Goal: Information Seeking & Learning: Compare options

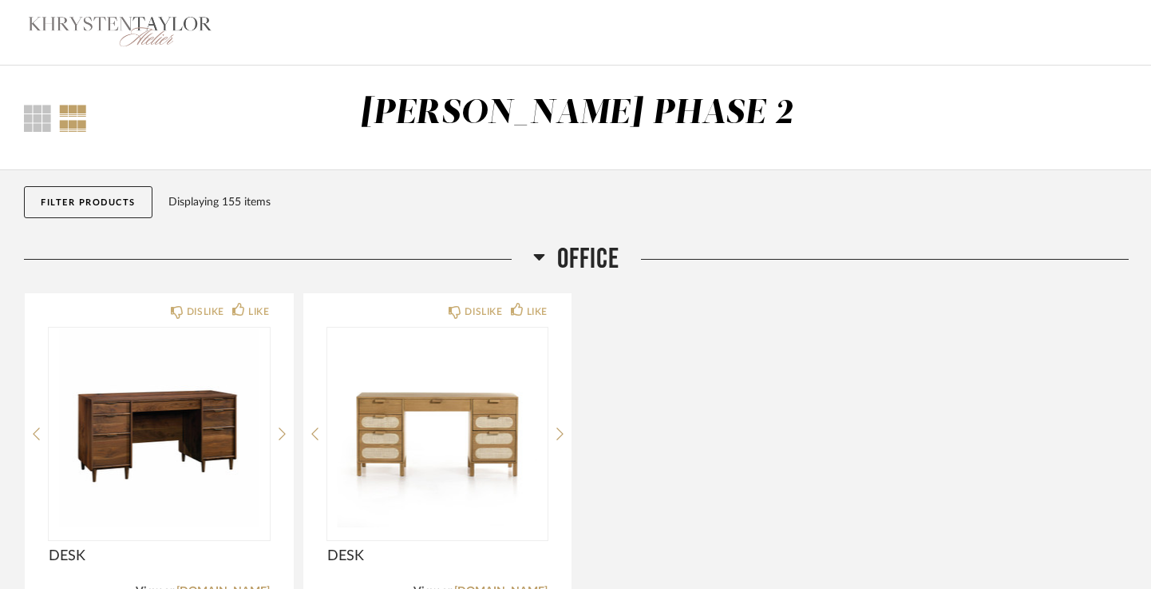
click at [78, 129] on div at bounding box center [73, 118] width 28 height 27
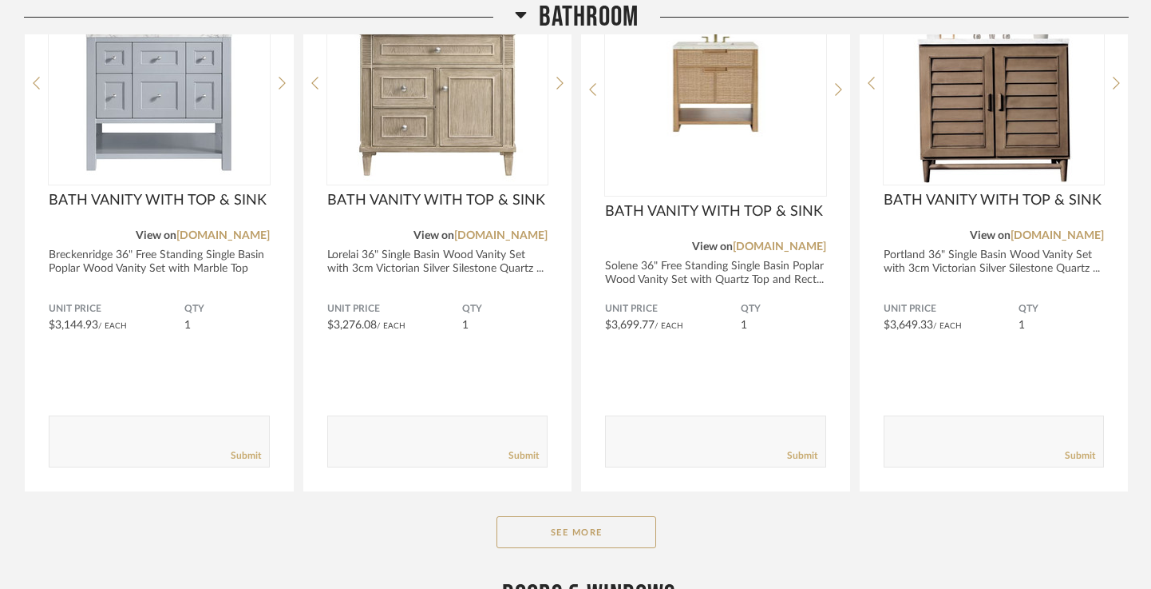
scroll to position [2950, 0]
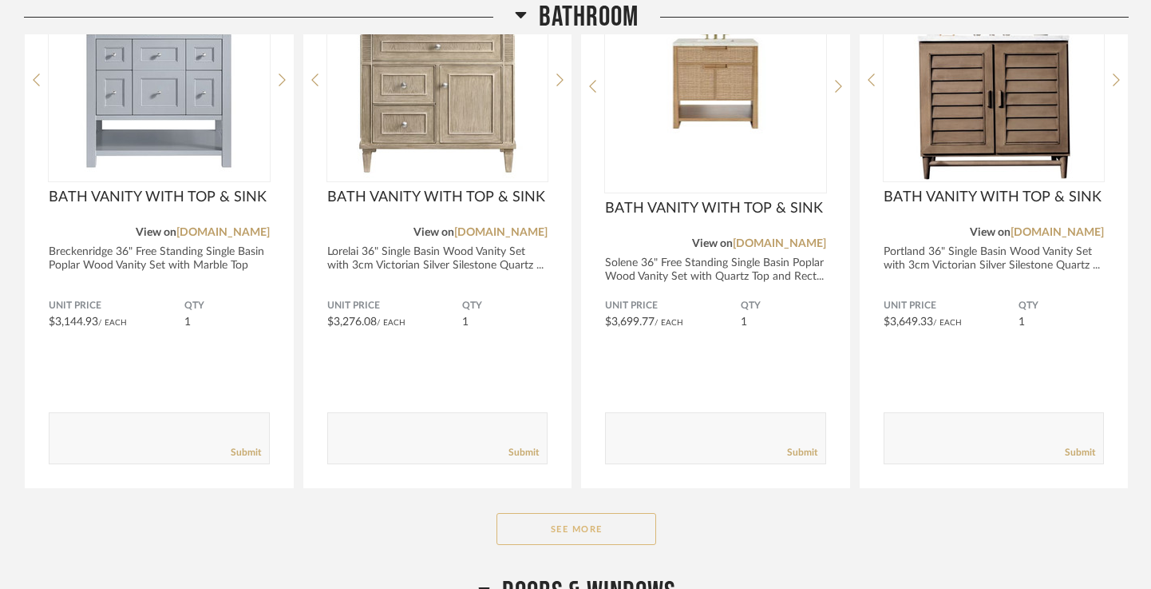
click at [582, 523] on button "See More" at bounding box center [577, 529] width 160 height 32
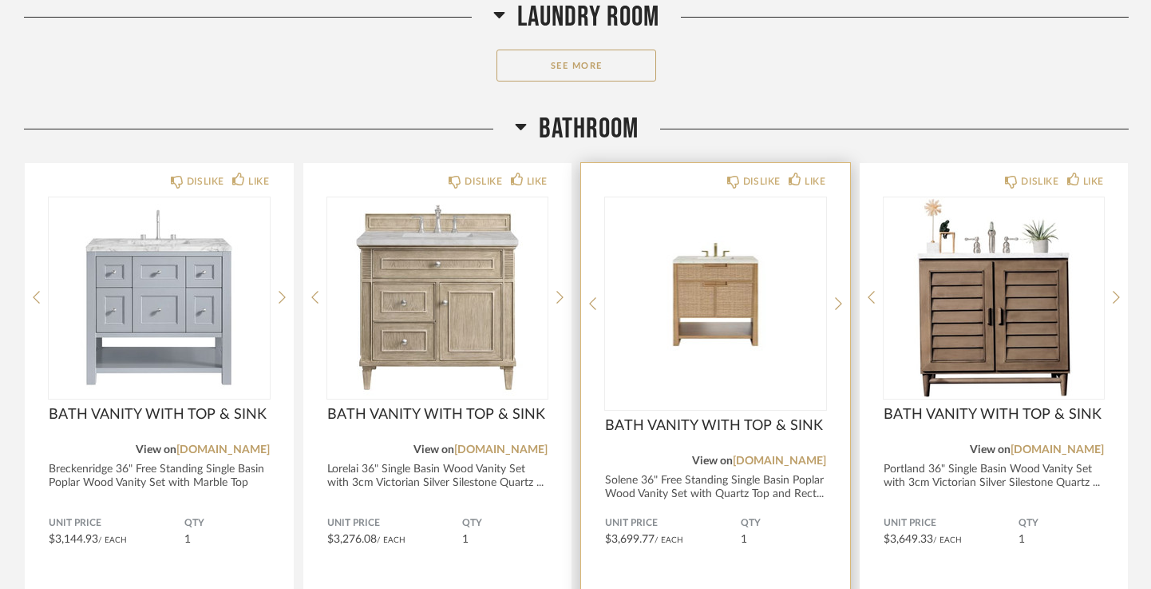
scroll to position [2741, 0]
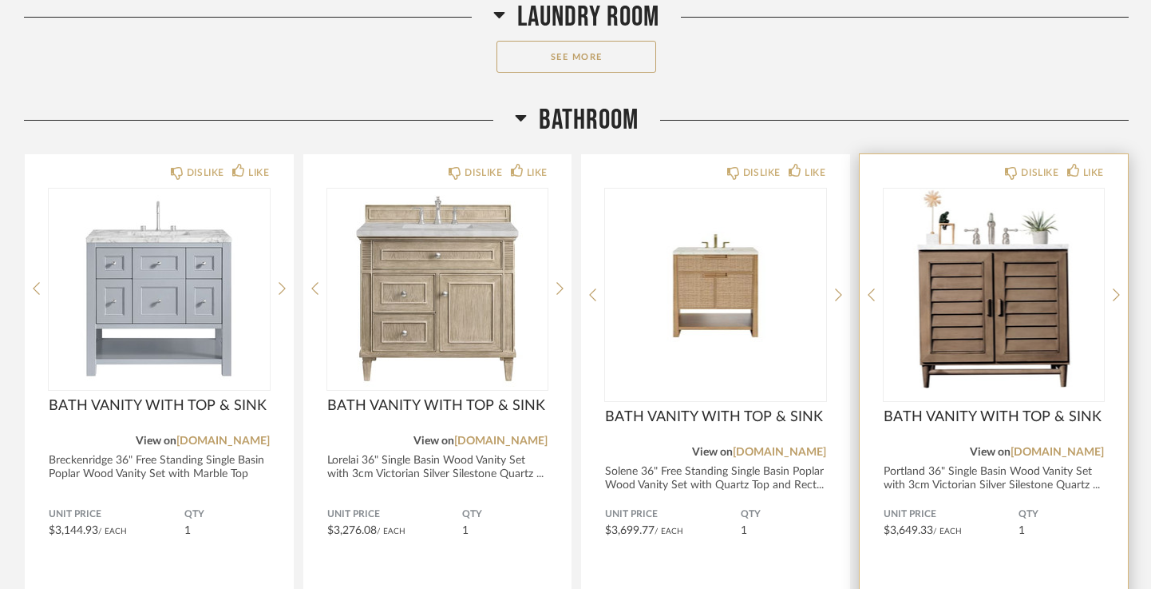
click at [973, 326] on img "0" at bounding box center [994, 288] width 221 height 200
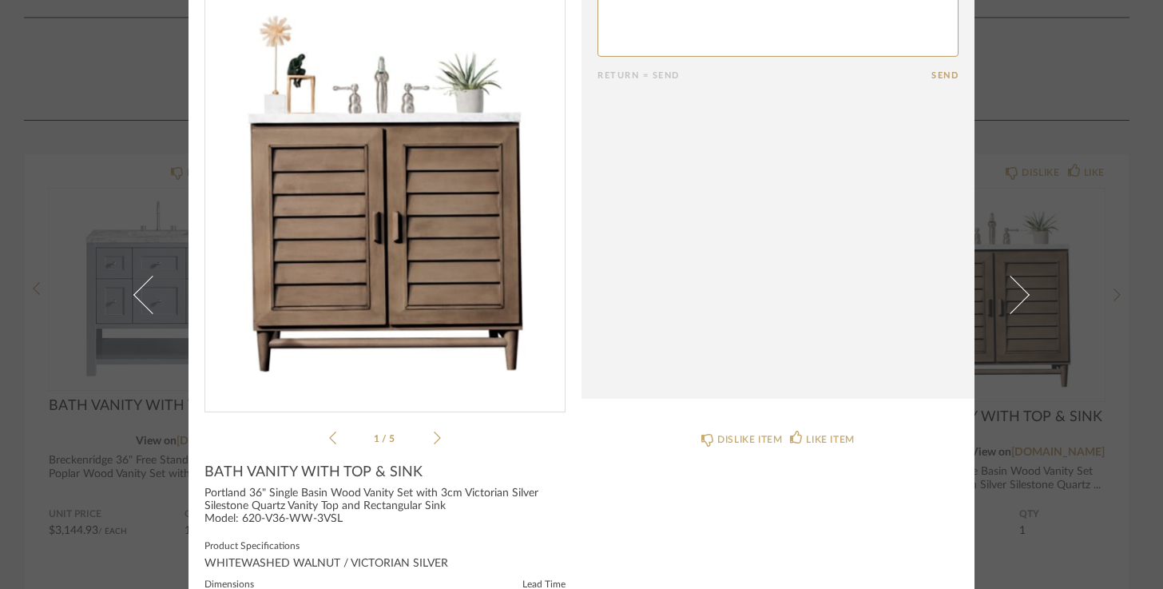
scroll to position [76, 0]
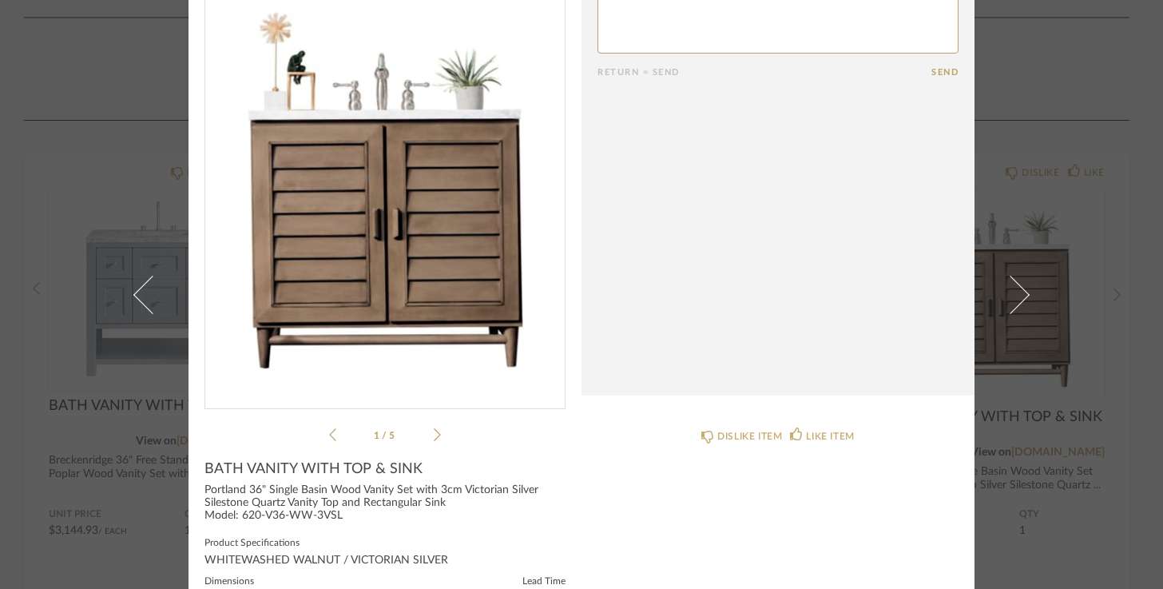
click at [434, 435] on icon at bounding box center [437, 434] width 7 height 14
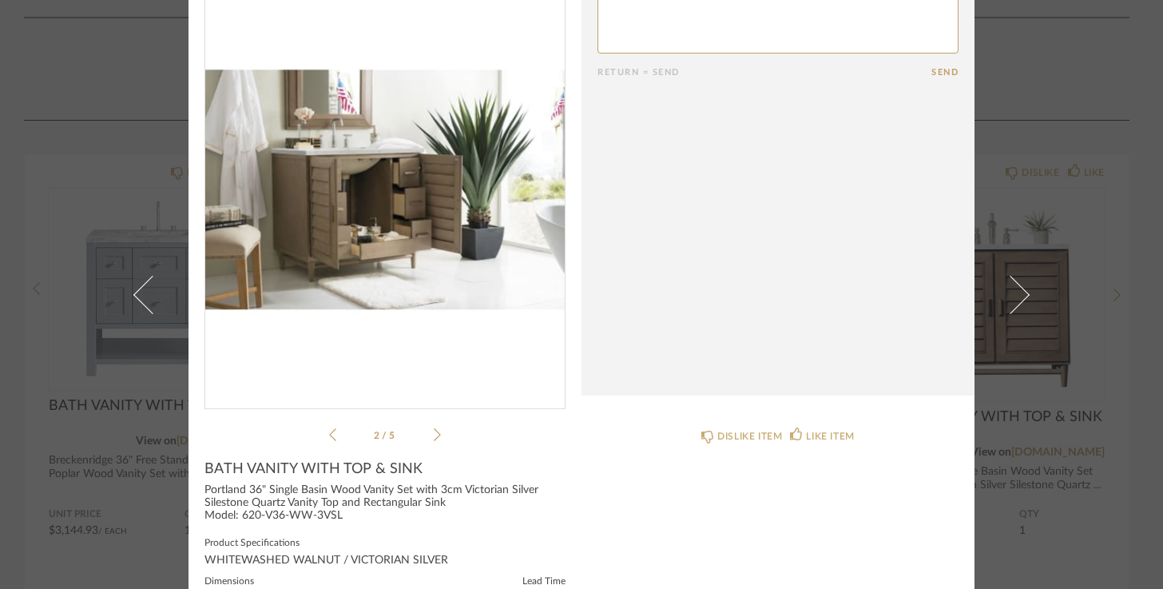
click at [434, 435] on icon at bounding box center [437, 434] width 7 height 14
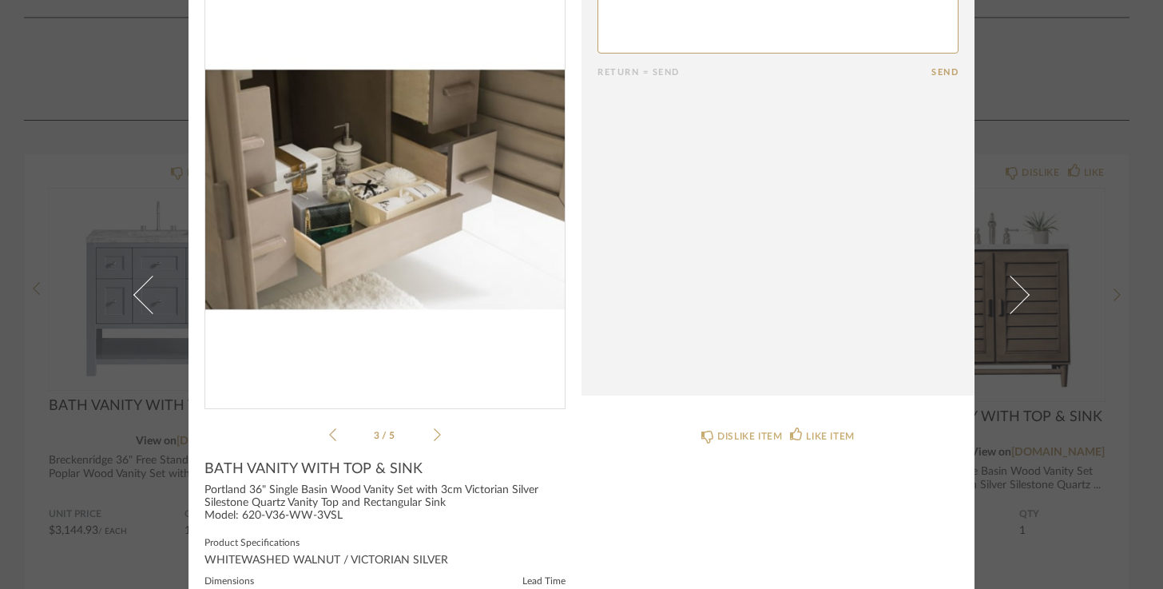
click at [434, 435] on icon at bounding box center [437, 434] width 7 height 14
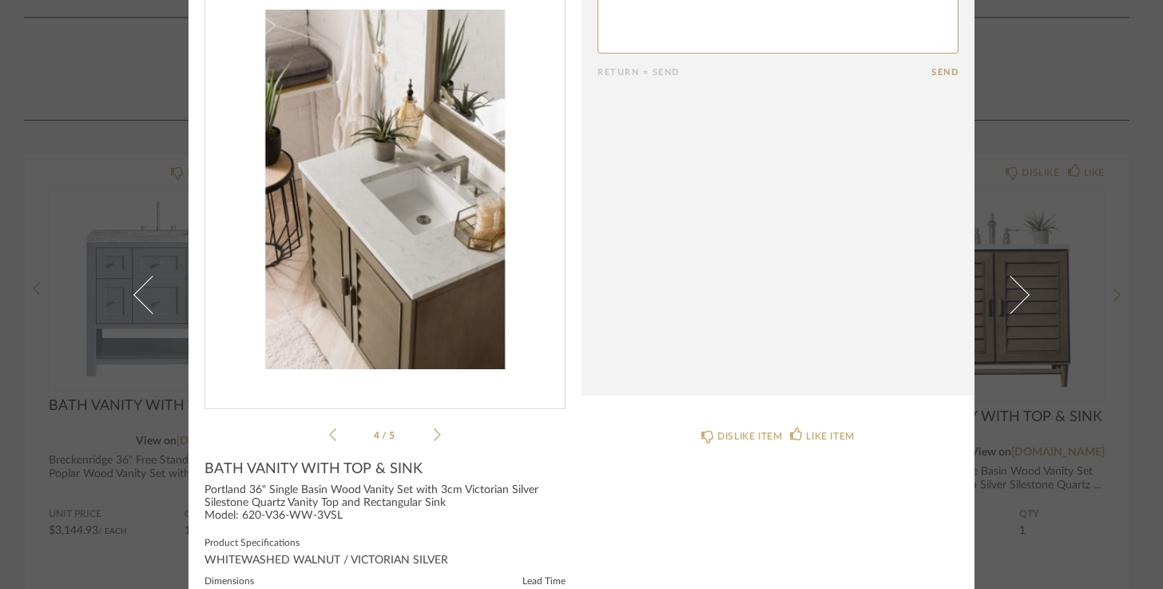
click at [434, 435] on icon at bounding box center [437, 434] width 7 height 14
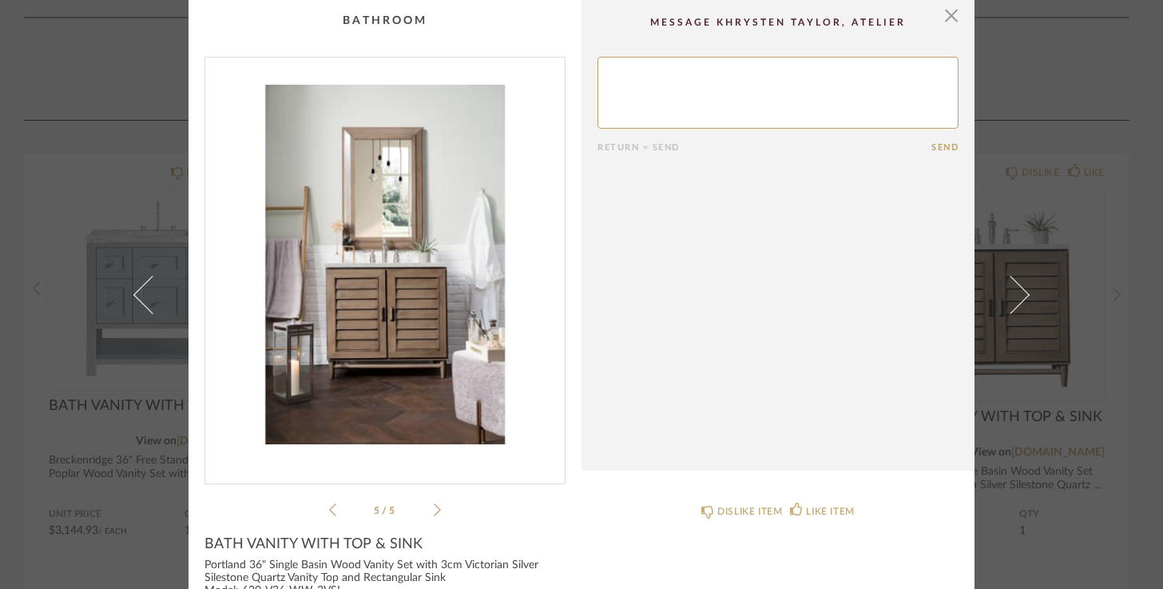
scroll to position [0, 0]
click at [945, 21] on span "button" at bounding box center [951, 16] width 32 height 32
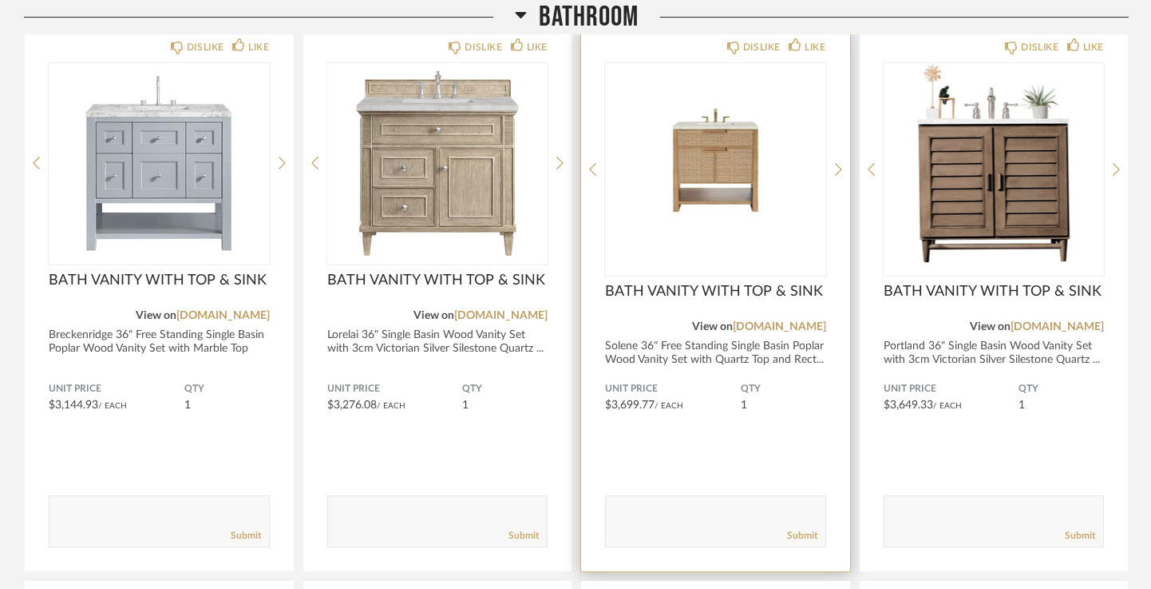
scroll to position [2866, 0]
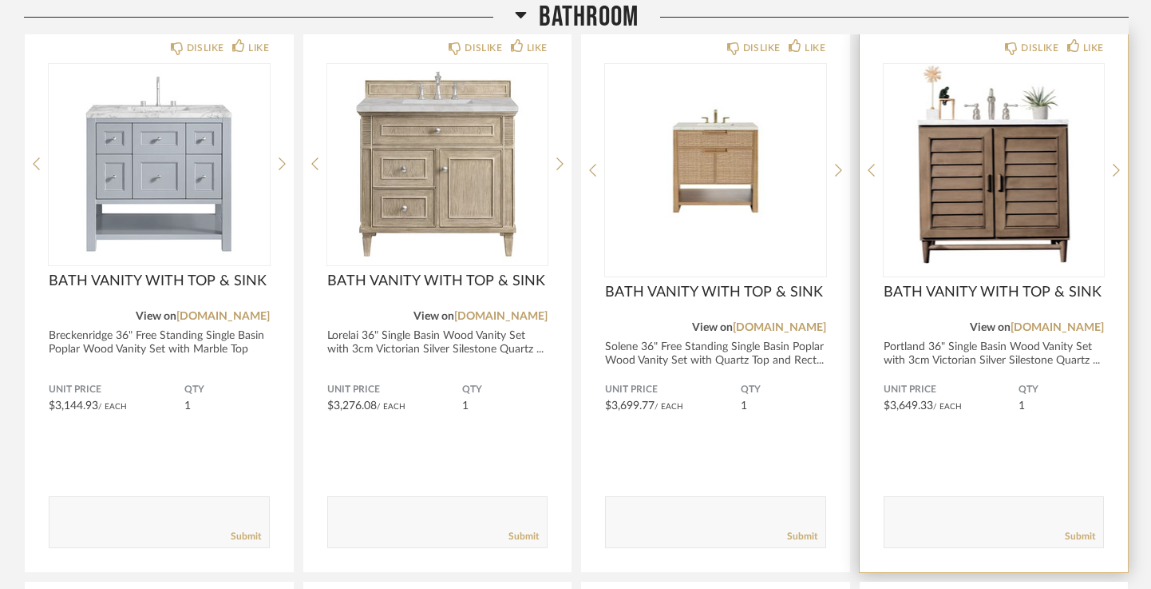
click at [1018, 182] on img "0" at bounding box center [994, 164] width 221 height 200
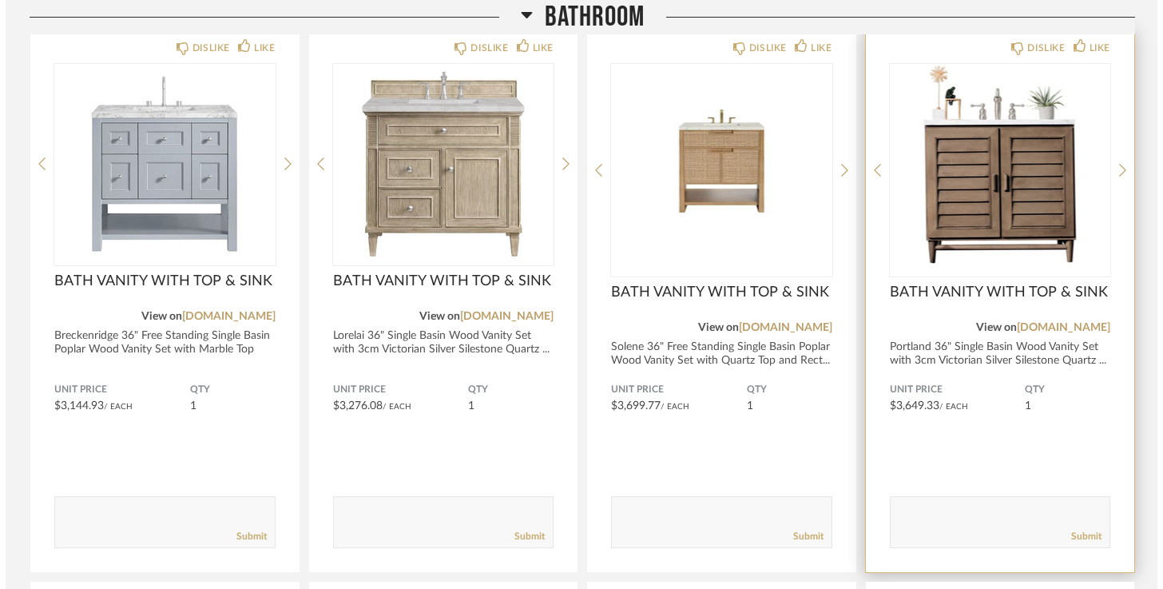
scroll to position [0, 0]
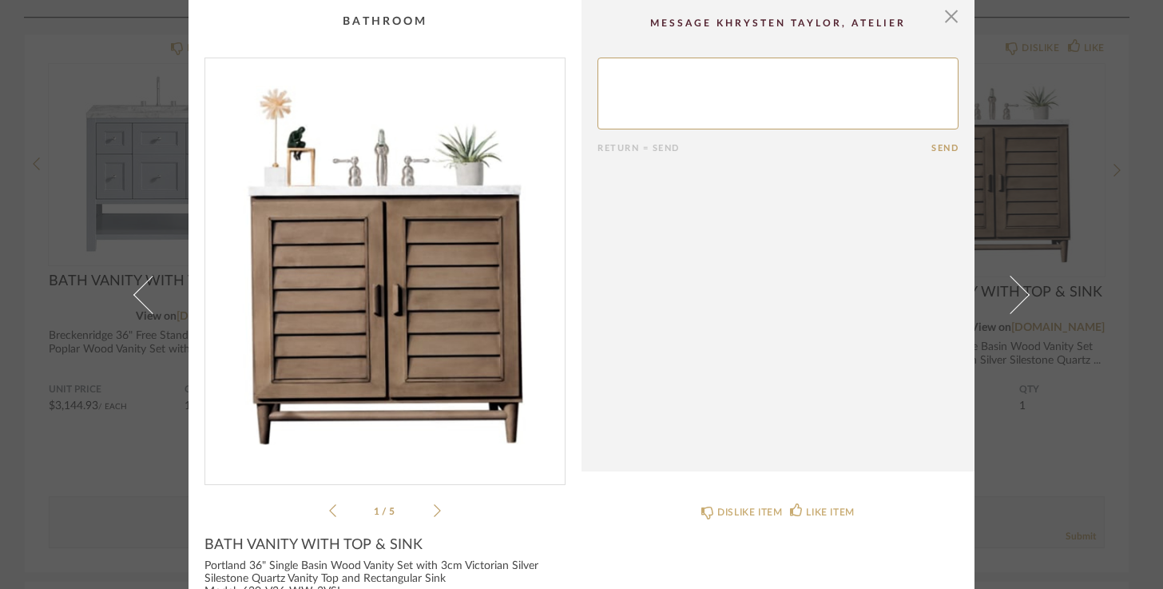
click at [434, 509] on icon at bounding box center [437, 510] width 7 height 14
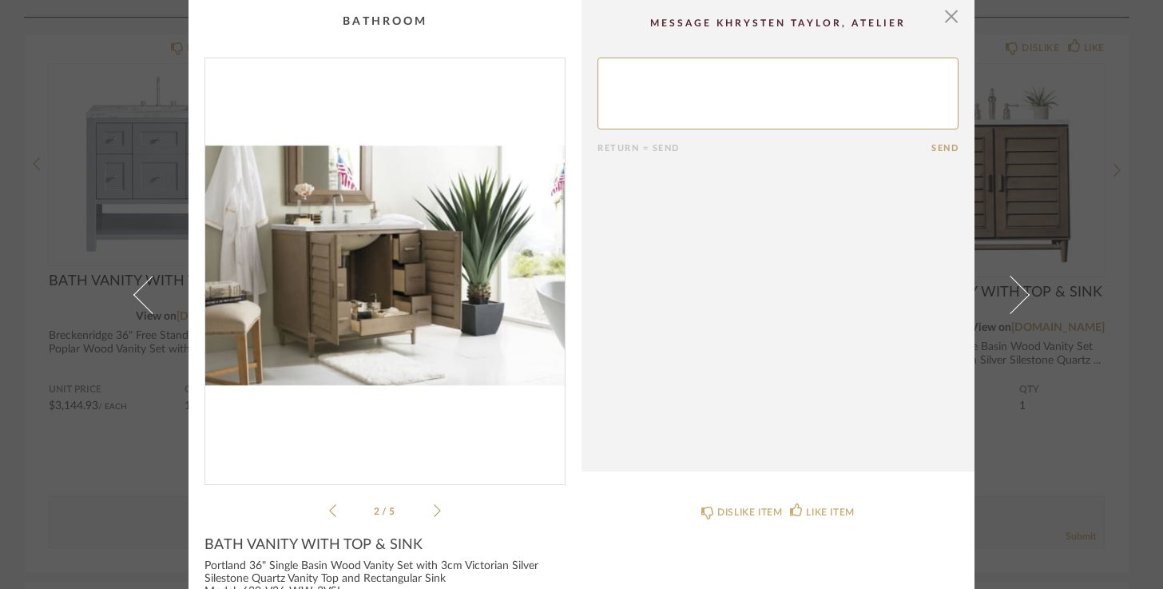
click at [434, 509] on icon at bounding box center [437, 510] width 7 height 14
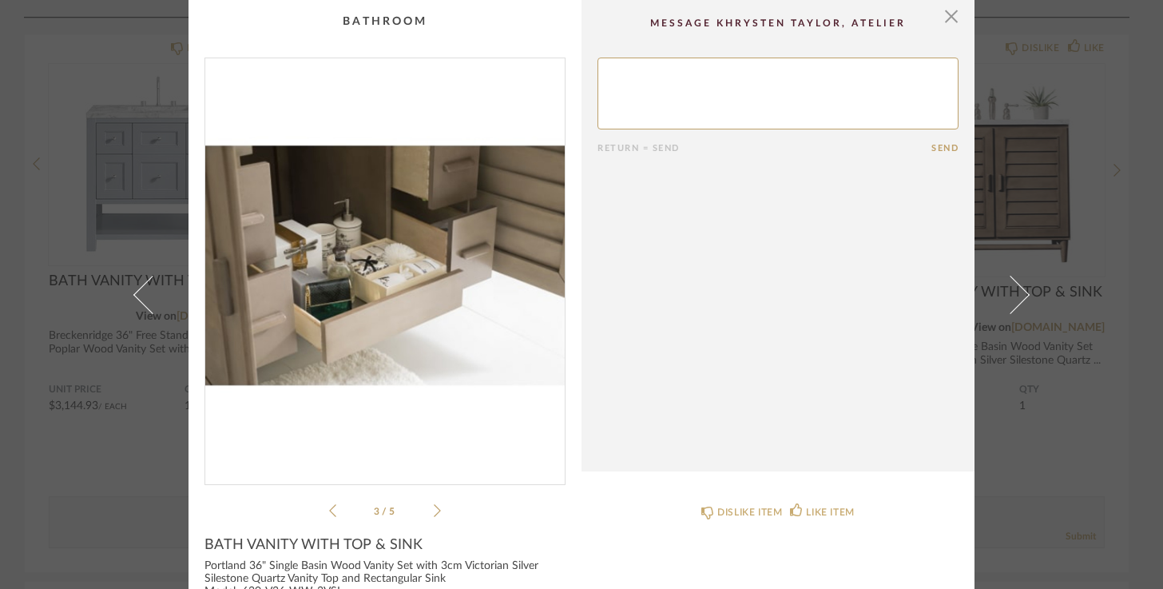
click at [434, 509] on icon at bounding box center [437, 510] width 7 height 14
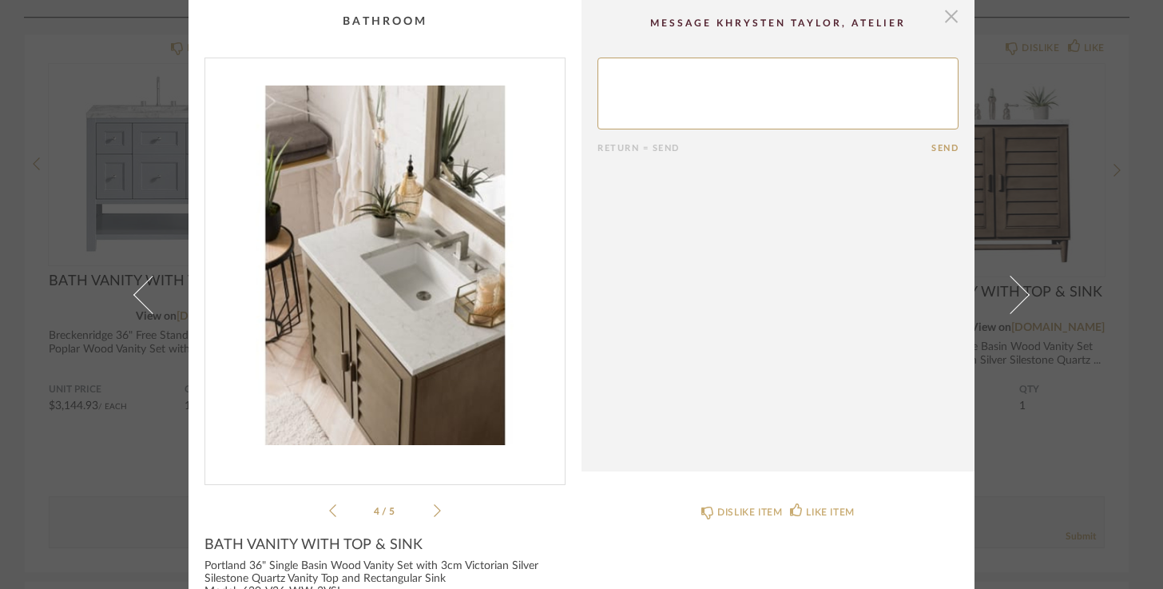
click at [945, 18] on span "button" at bounding box center [951, 16] width 32 height 32
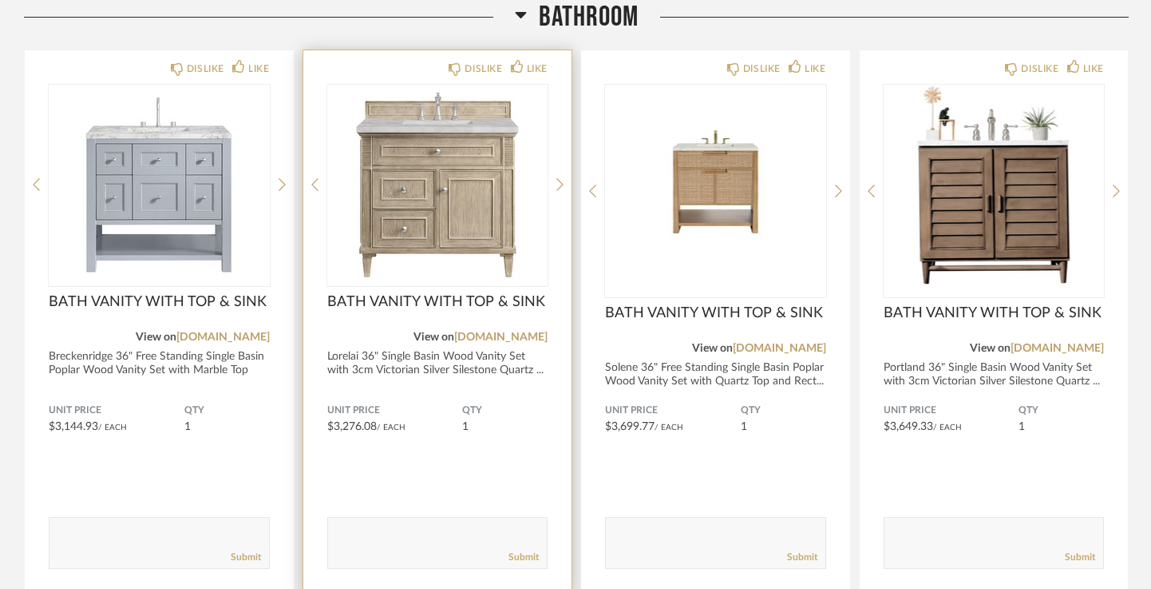
scroll to position [2843, 0]
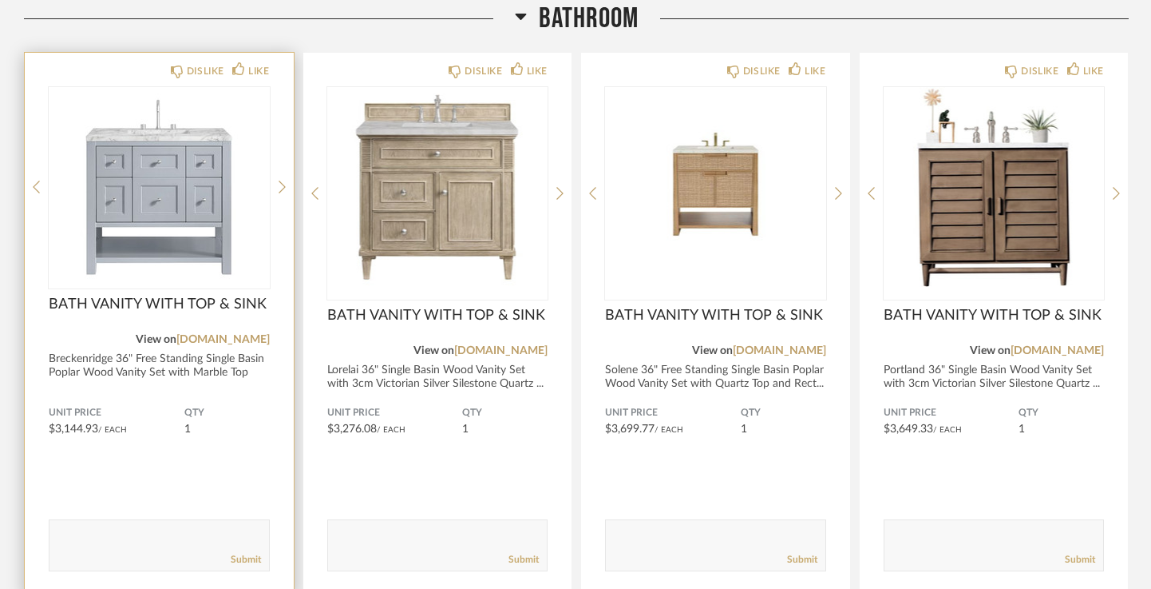
click at [203, 194] on img "0" at bounding box center [159, 187] width 221 height 200
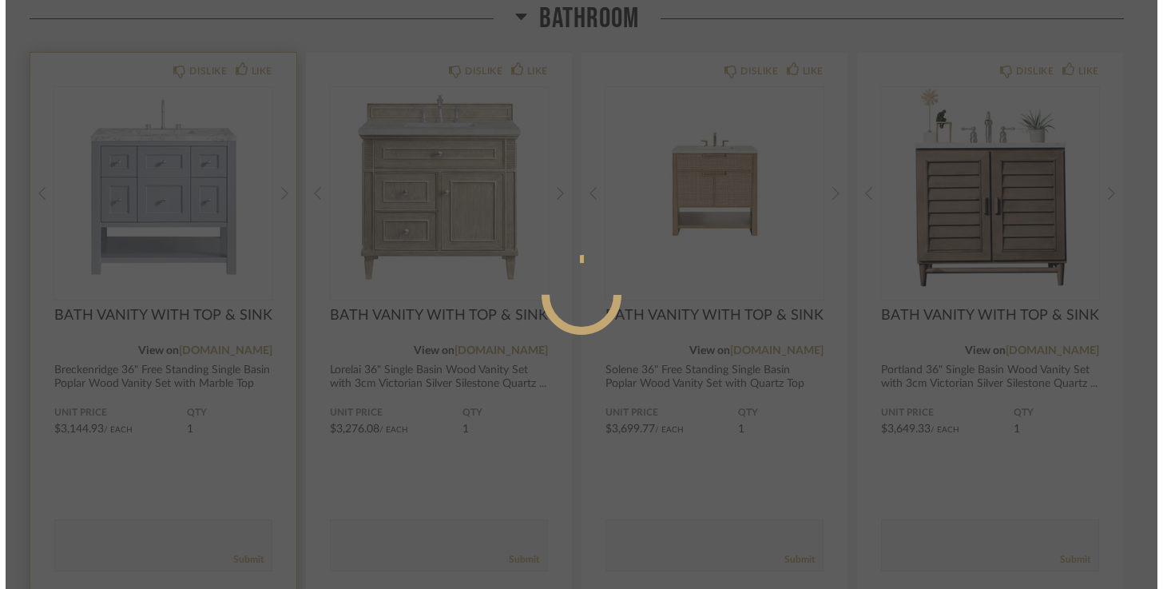
scroll to position [0, 0]
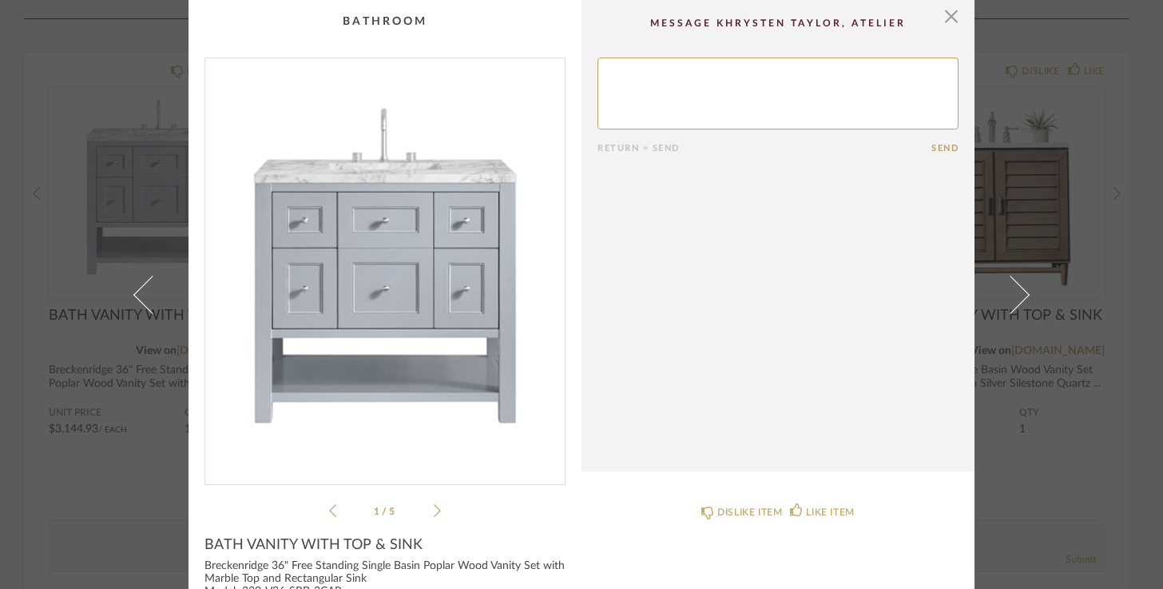
click at [434, 510] on icon at bounding box center [437, 510] width 7 height 14
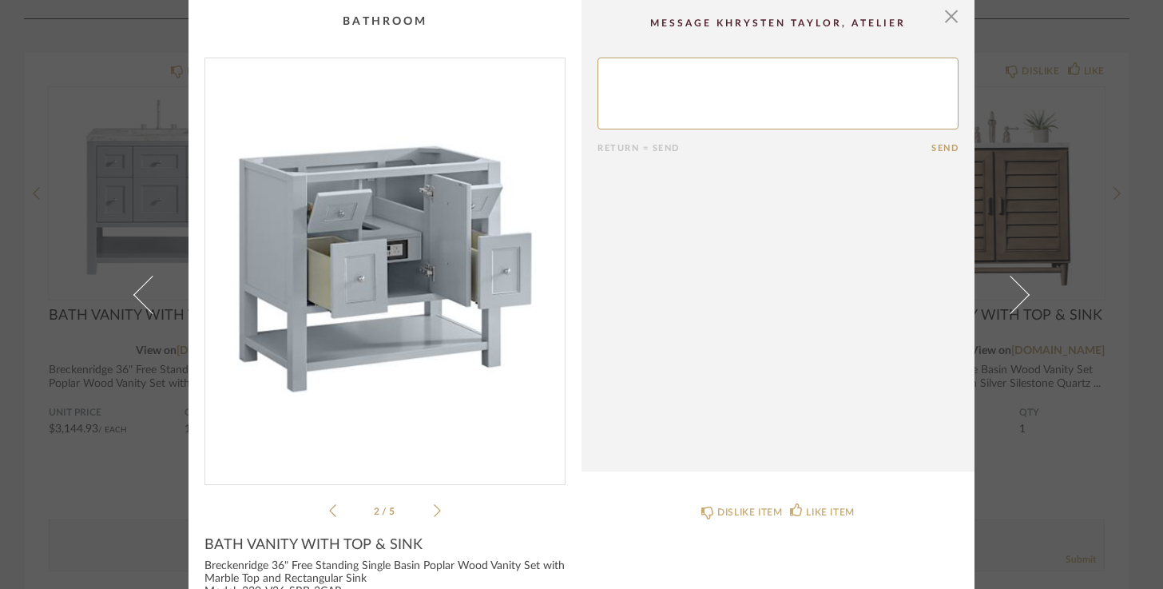
click at [434, 510] on icon at bounding box center [437, 510] width 7 height 14
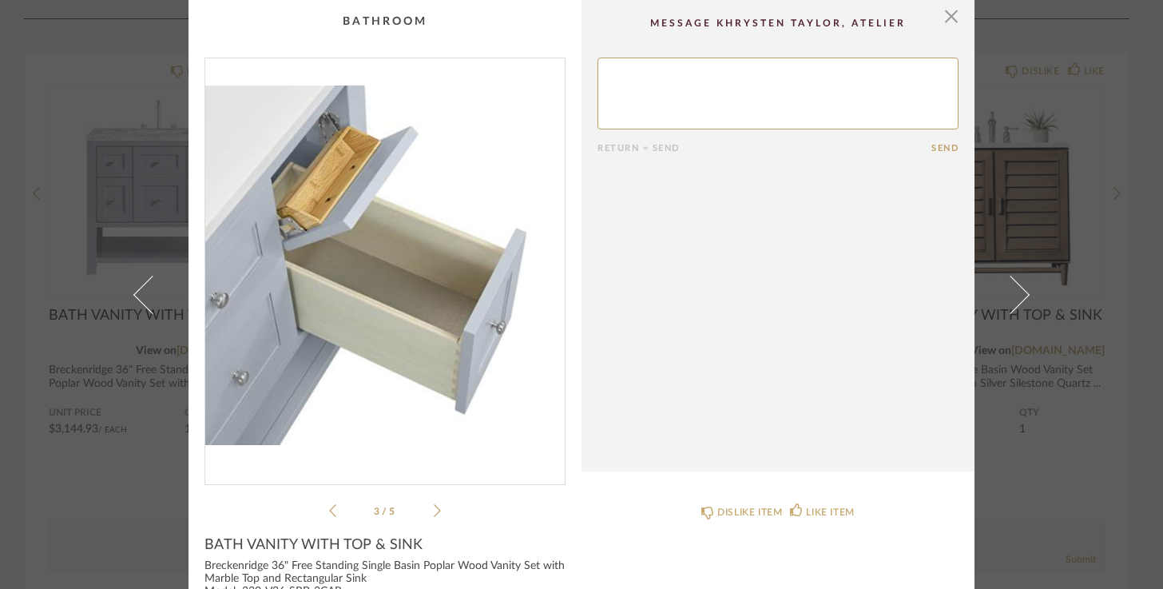
click at [434, 510] on icon at bounding box center [437, 510] width 7 height 14
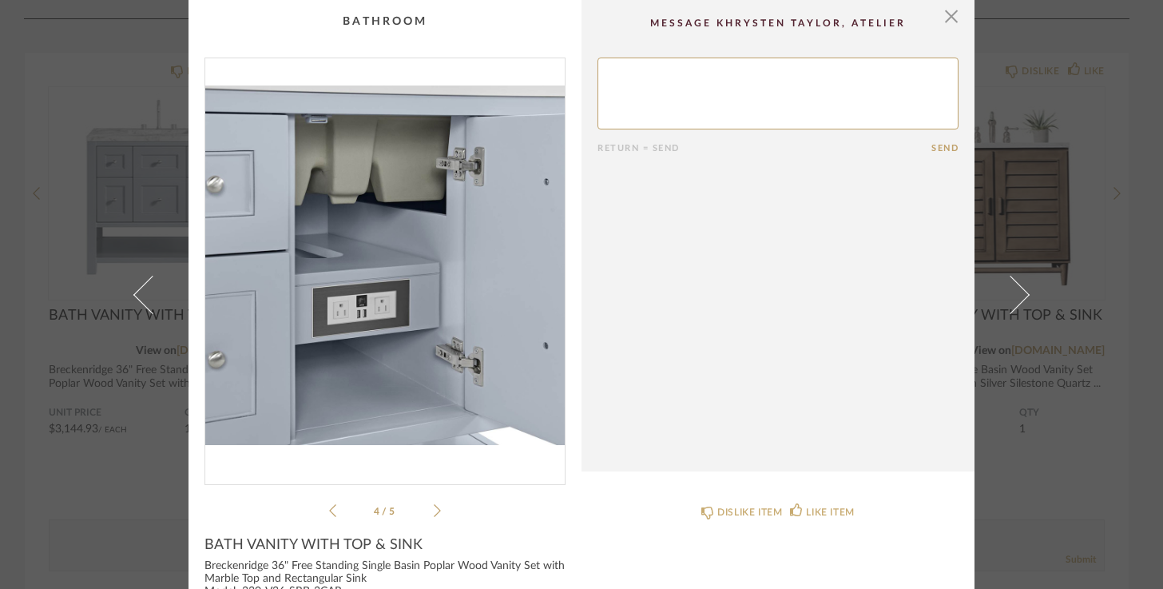
click at [434, 506] on icon at bounding box center [437, 510] width 7 height 14
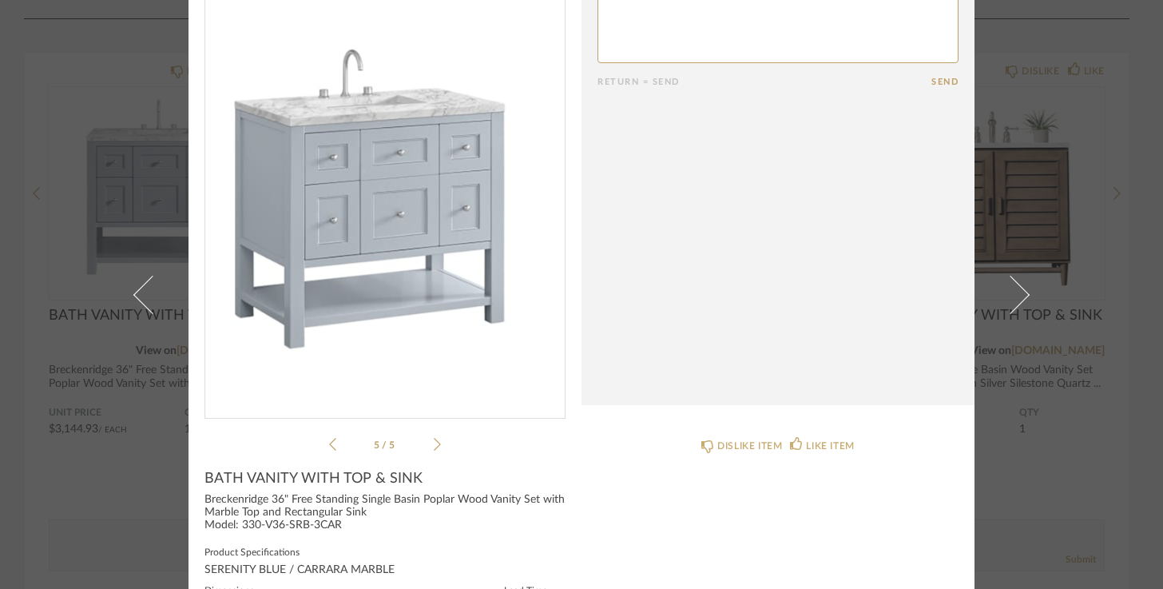
scroll to position [72, 0]
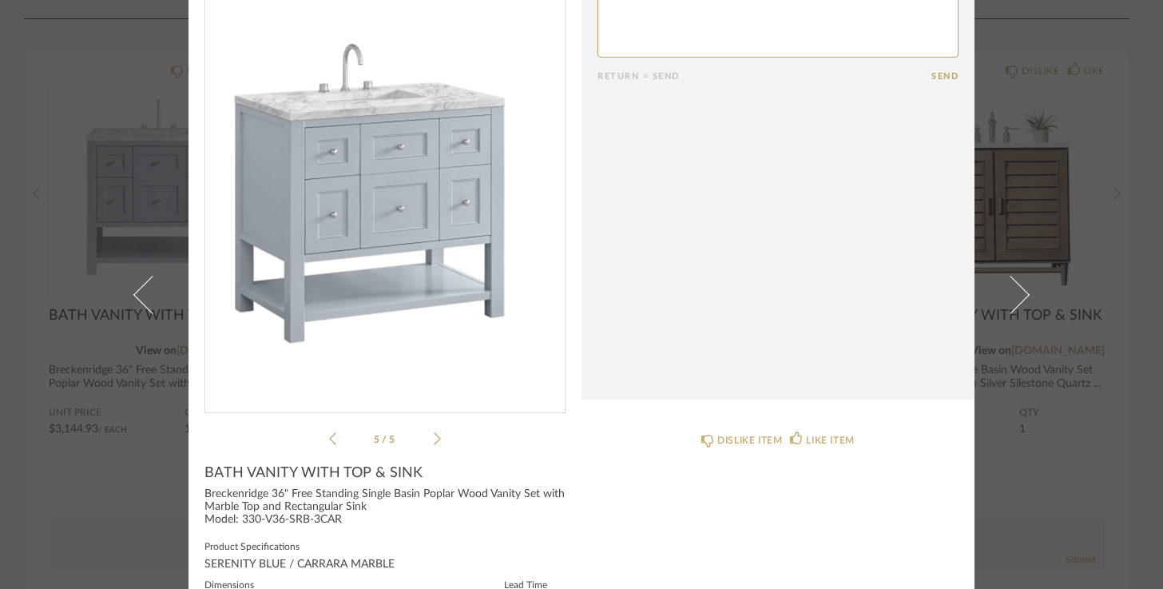
click at [329, 435] on icon at bounding box center [332, 438] width 7 height 14
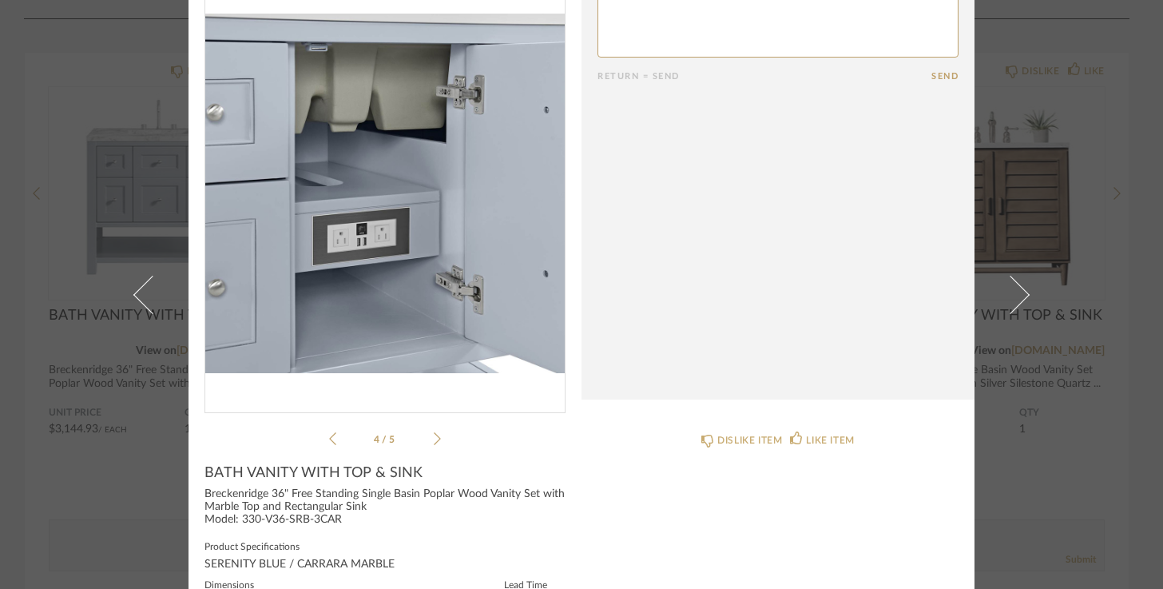
click at [329, 435] on icon at bounding box center [332, 438] width 7 height 14
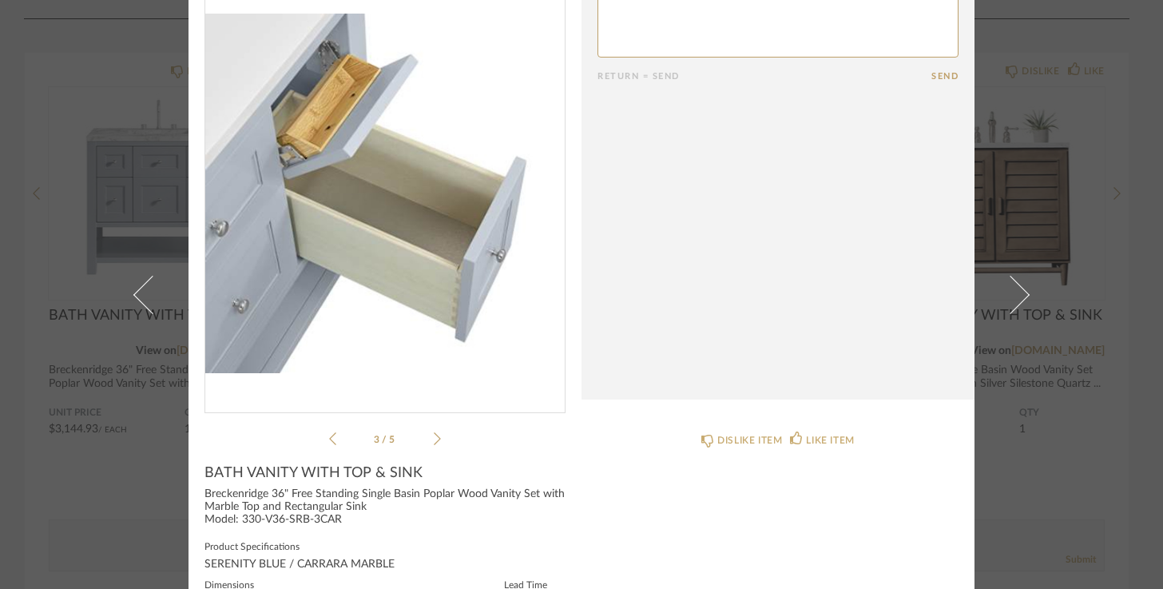
click at [329, 435] on icon at bounding box center [332, 438] width 7 height 14
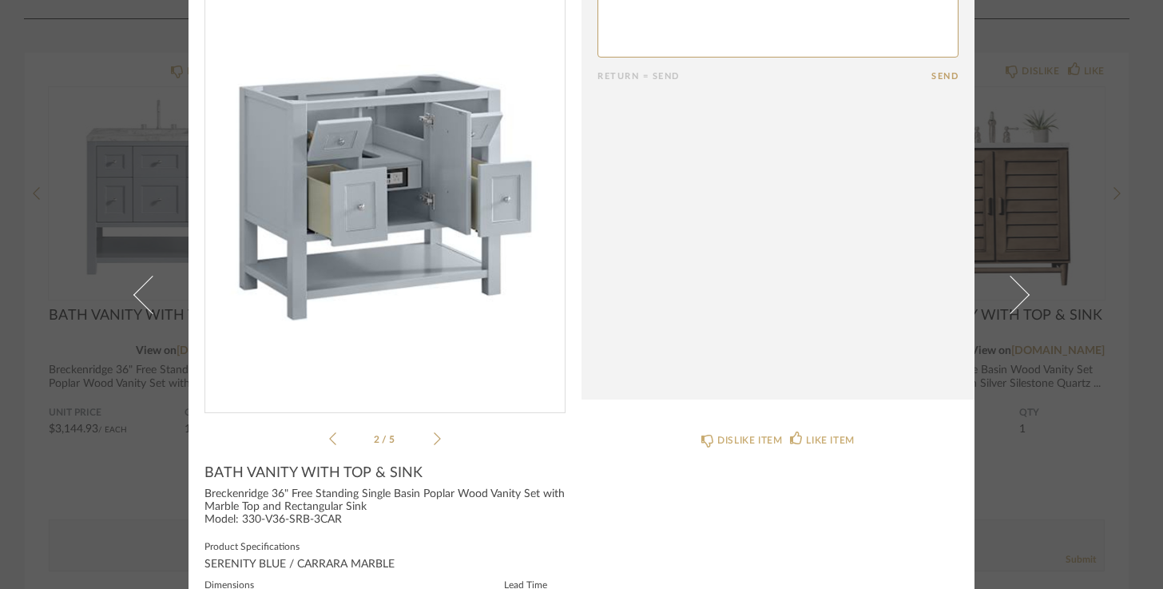
click at [329, 435] on icon at bounding box center [332, 438] width 7 height 14
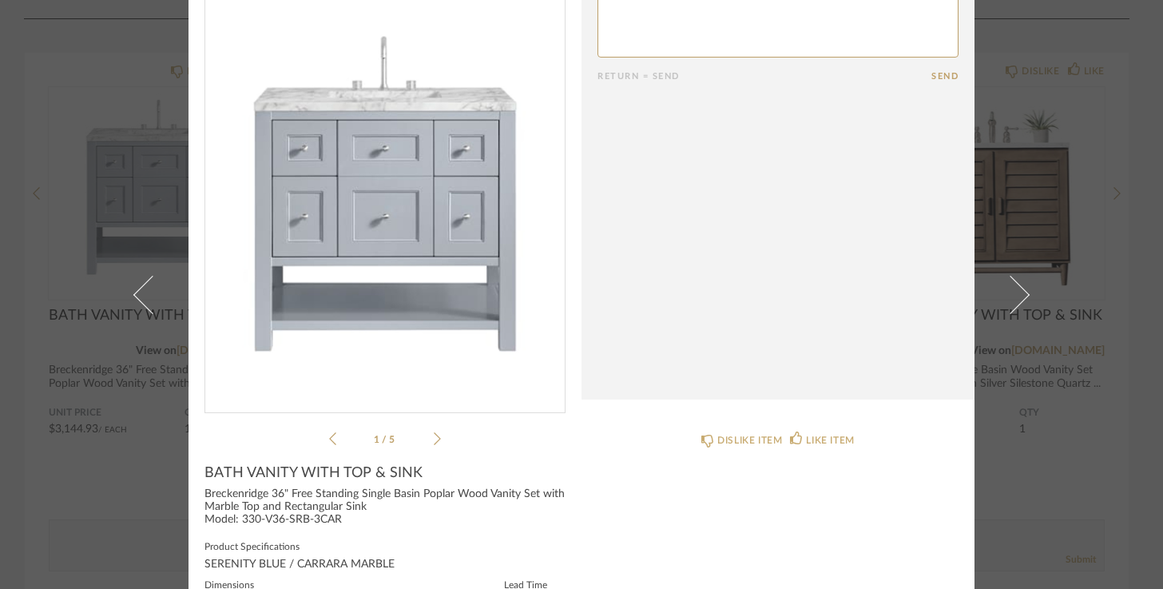
scroll to position [0, 0]
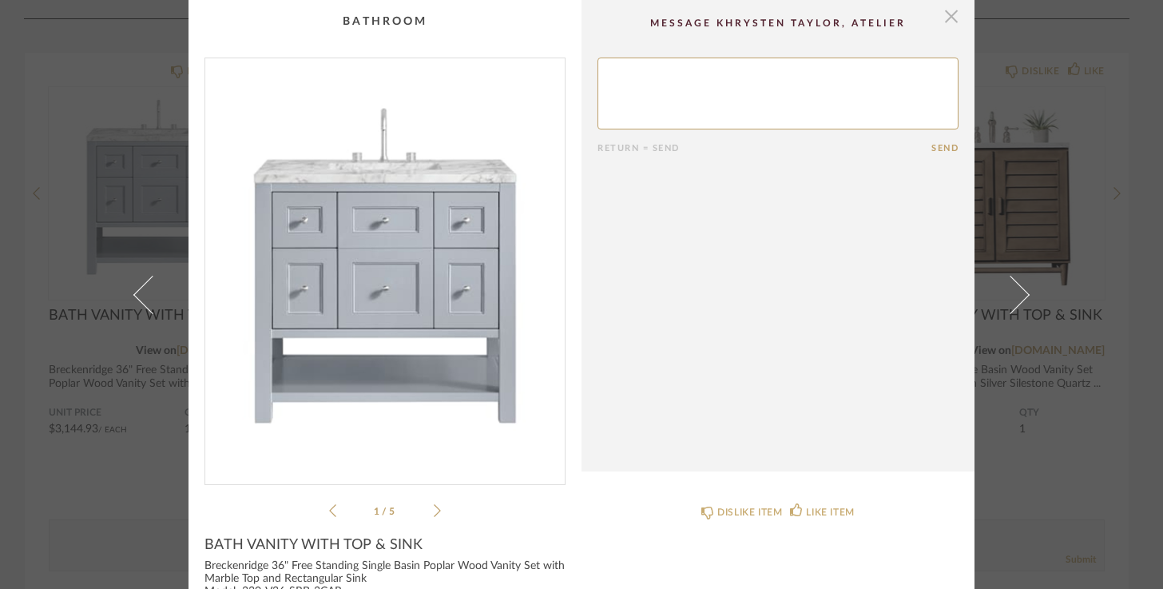
click at [944, 14] on span "button" at bounding box center [951, 16] width 32 height 32
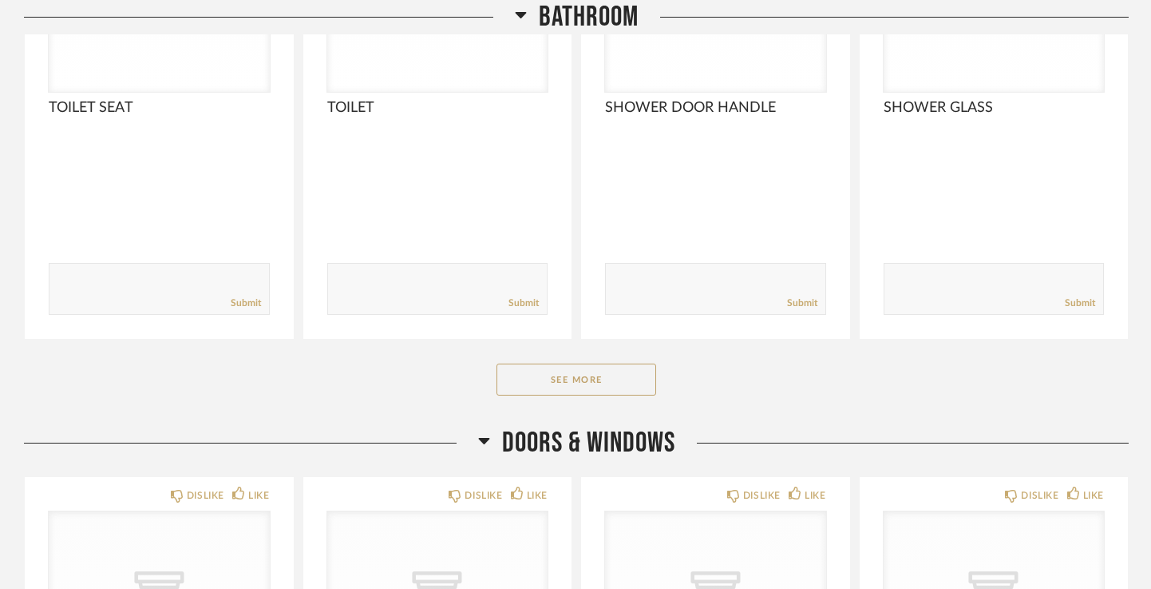
scroll to position [5278, 0]
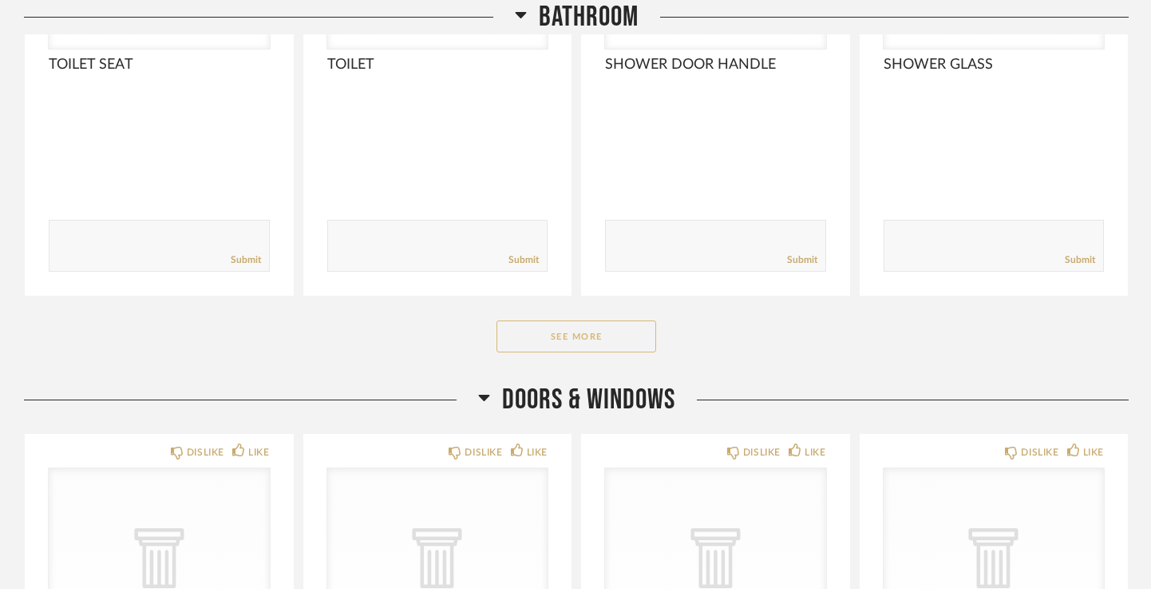
click at [554, 335] on button "See More" at bounding box center [577, 336] width 160 height 32
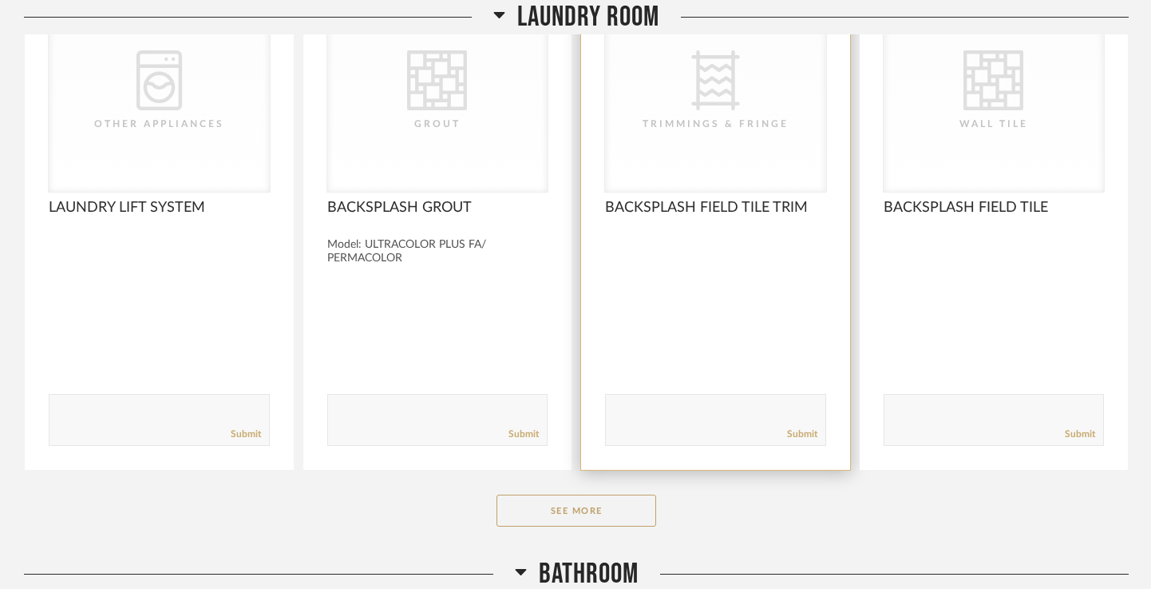
scroll to position [2298, 0]
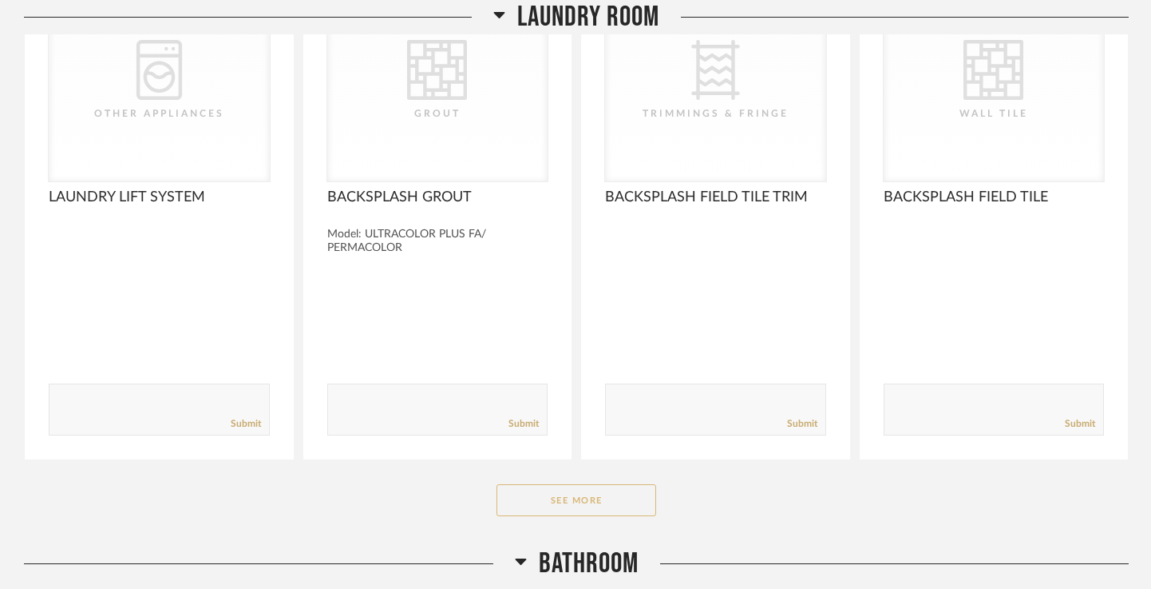
click at [577, 492] on button "See More" at bounding box center [577, 500] width 160 height 32
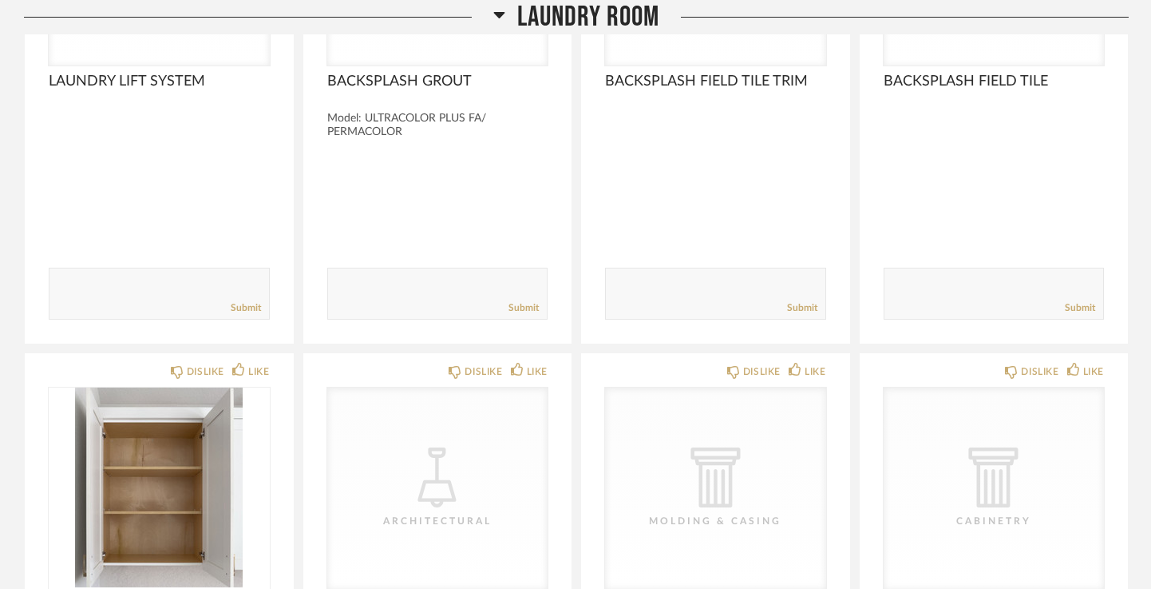
scroll to position [2411, 0]
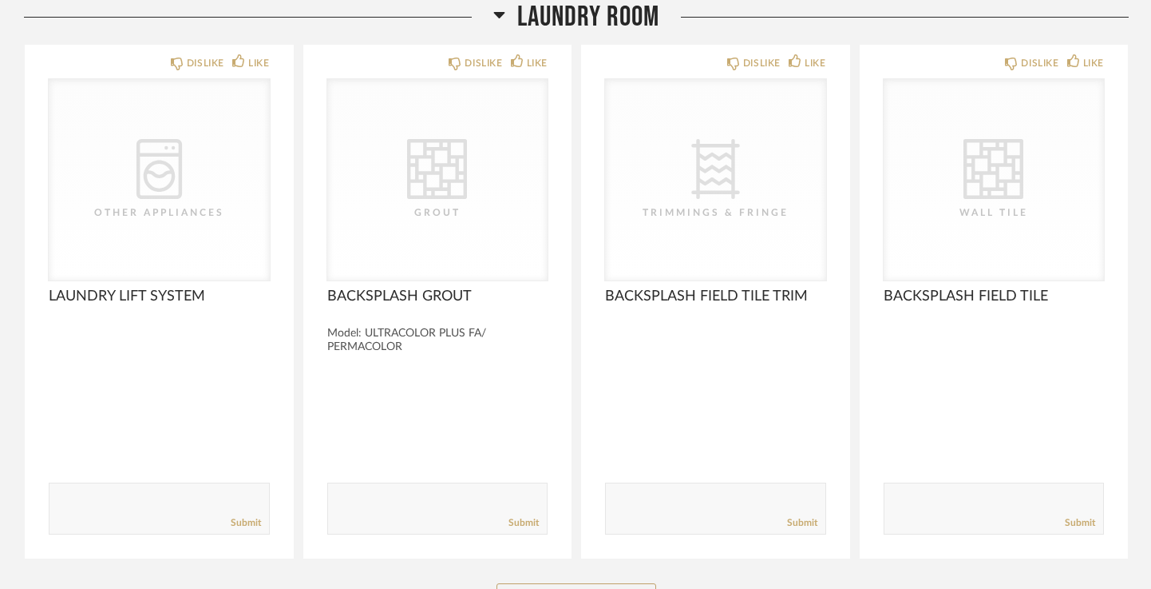
scroll to position [2192, 0]
